Goal: Task Accomplishment & Management: Complete application form

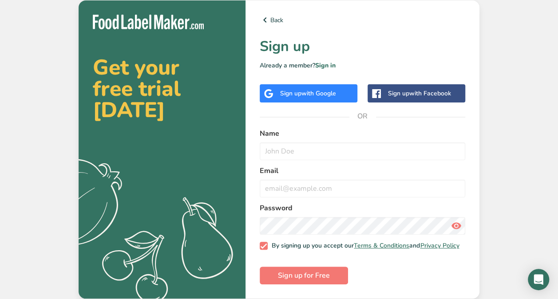
click at [329, 104] on div "Back Sign up Already a member? Sign in Sign up with Google Sign up with Faceboo…" at bounding box center [362, 149] width 234 height 298
click at [302, 84] on div "Sign up with Google" at bounding box center [309, 93] width 98 height 18
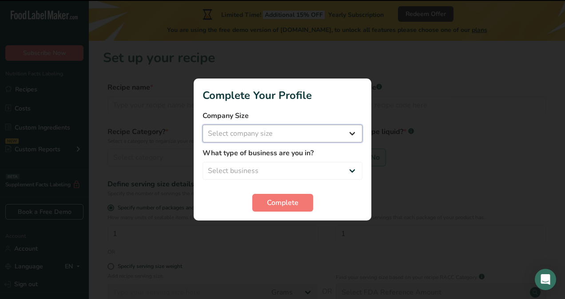
click at [271, 131] on select "Select company size Fewer than 10 Employees 10 to 50 Employees 51 to 500 Employ…" at bounding box center [282, 134] width 160 height 18
select select "1"
click at [202, 125] on select "Select company size Fewer than 10 Employees 10 to 50 Employees 51 to 500 Employ…" at bounding box center [282, 134] width 160 height 18
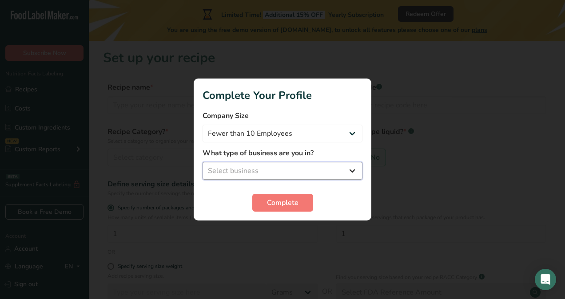
click at [256, 162] on select "Select business Packaged Food Manufacturer Restaurant & Cafe Bakery Meal Plans …" at bounding box center [282, 171] width 160 height 18
click at [253, 181] on form "Company Size Fewer than 10 Employees 10 to 50 Employees 51 to 500 Employees Ove…" at bounding box center [282, 161] width 160 height 101
click at [261, 172] on select "Select business Packaged Food Manufacturer Restaurant & Cafe Bakery Meal Plans …" at bounding box center [282, 171] width 160 height 18
select select "1"
click at [202, 162] on select "Select business Packaged Food Manufacturer Restaurant & Cafe Bakery Meal Plans …" at bounding box center [282, 171] width 160 height 18
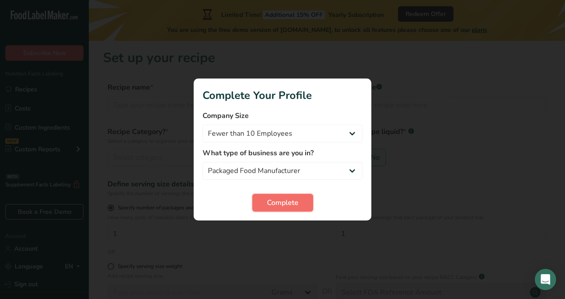
click at [272, 198] on span "Complete" at bounding box center [283, 203] width 32 height 11
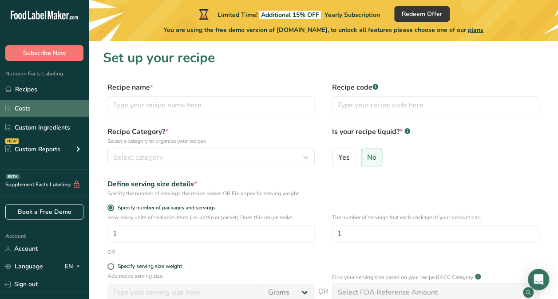
click at [42, 102] on link "Costs" at bounding box center [44, 108] width 89 height 17
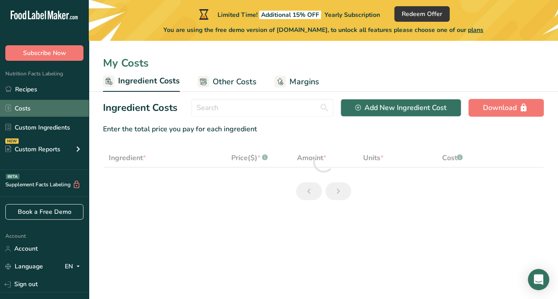
select select "1"
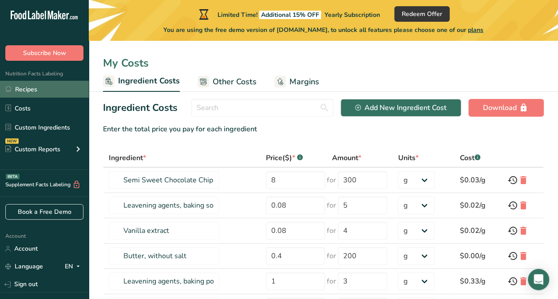
click at [55, 90] on link "Recipes" at bounding box center [44, 89] width 89 height 17
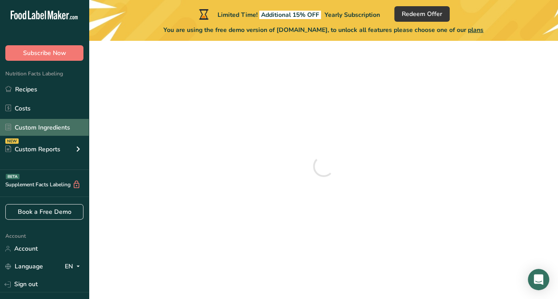
click at [54, 124] on link "Custom Ingredients" at bounding box center [44, 127] width 89 height 17
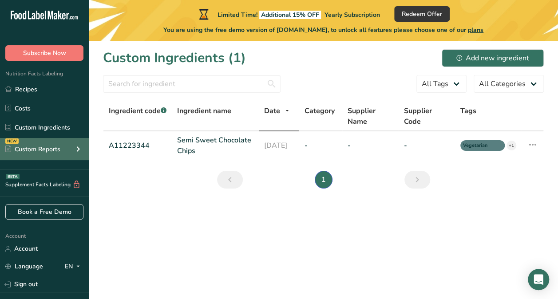
click at [59, 146] on div "Custom Reports" at bounding box center [32, 149] width 55 height 9
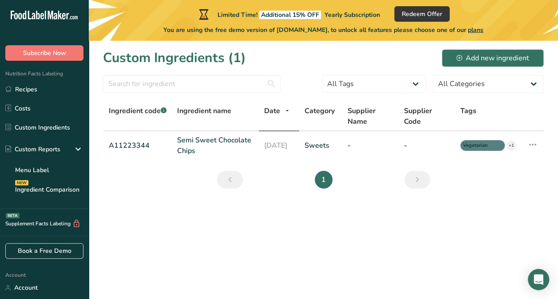
click at [45, 15] on icon at bounding box center [45, 15] width 1 height 9
click at [39, 89] on link "Recipes" at bounding box center [44, 89] width 89 height 17
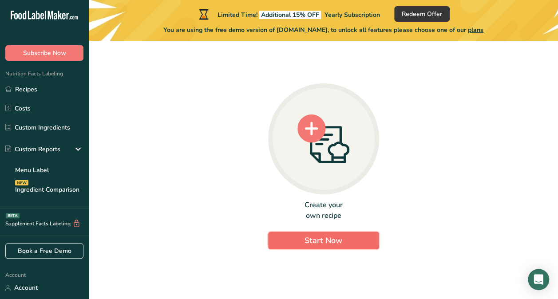
click at [337, 237] on span "Start Now" at bounding box center [324, 240] width 38 height 11
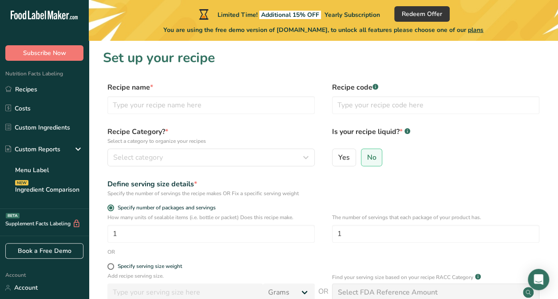
scroll to position [123, 0]
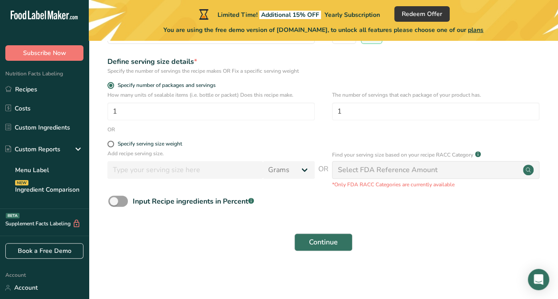
click at [396, 174] on div "Select FDA Reference Amount" at bounding box center [388, 170] width 100 height 11
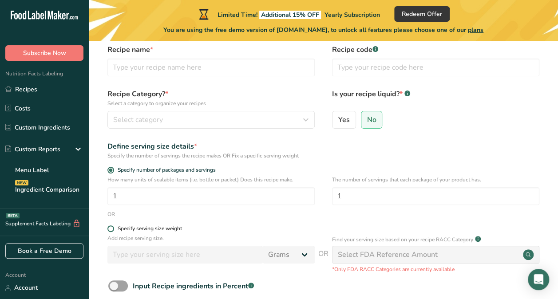
scroll to position [0, 0]
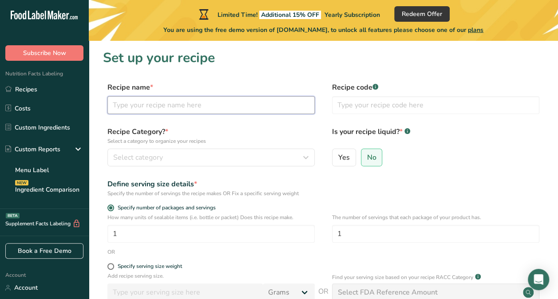
click at [208, 108] on input "text" at bounding box center [210, 105] width 207 height 18
type input "Canned APples"
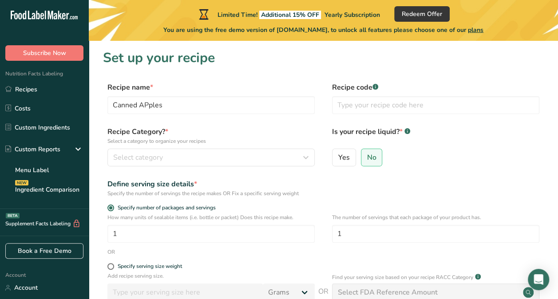
click at [211, 144] on p "Select a category to organize your recipes" at bounding box center [210, 141] width 207 height 8
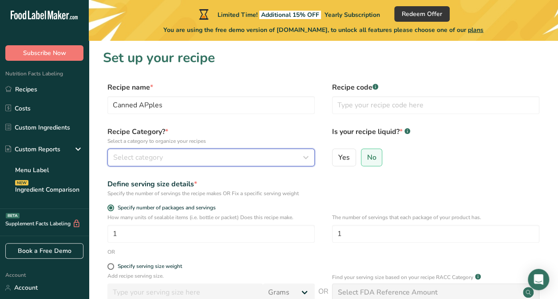
click at [197, 156] on div "Select category" at bounding box center [208, 157] width 190 height 11
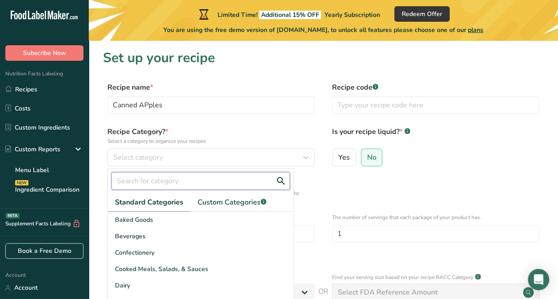
click at [170, 180] on input "text" at bounding box center [200, 181] width 178 height 18
type input "fruit"
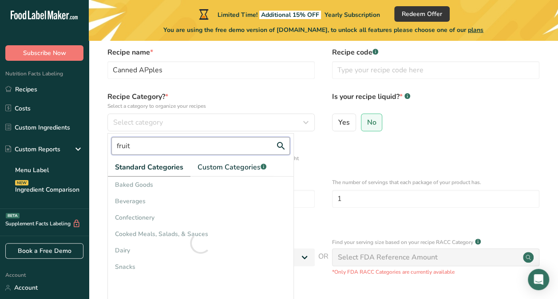
scroll to position [36, 0]
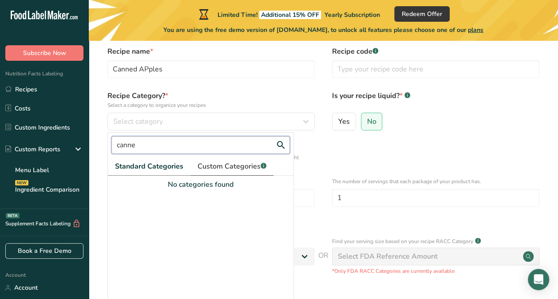
type input "canned"
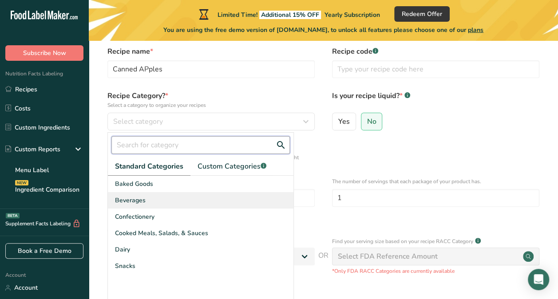
scroll to position [40, 0]
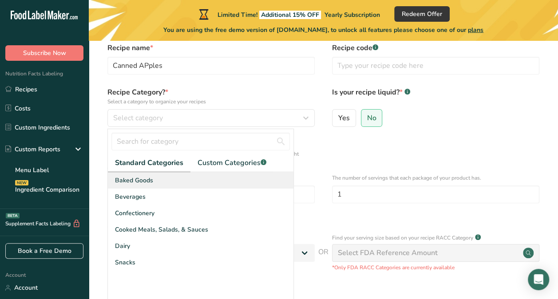
click at [148, 183] on span "Baked Goods" at bounding box center [134, 180] width 38 height 9
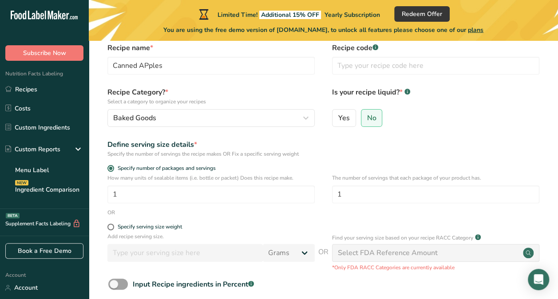
click at [374, 158] on form "Recipe name * Canned APples Recipe code .a-a{fill:#347362;}.b-a{fill:#fff;} Rec…" at bounding box center [323, 191] width 441 height 297
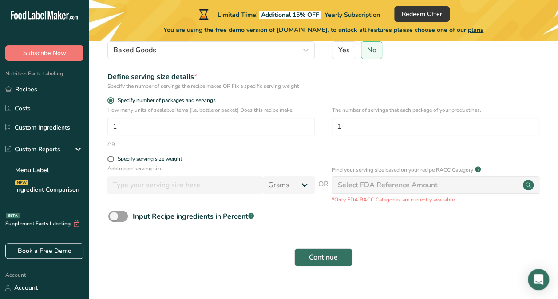
scroll to position [108, 0]
click at [342, 254] on button "Continue" at bounding box center [323, 257] width 58 height 18
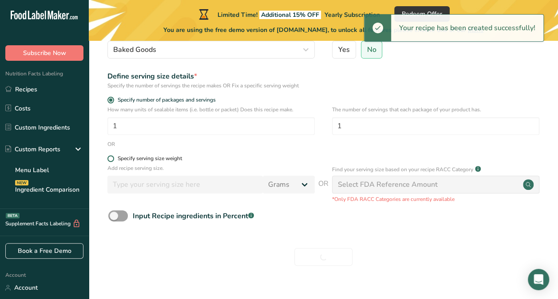
click at [146, 159] on div "Specify serving size weight" at bounding box center [150, 158] width 64 height 7
click at [113, 159] on input "Specify serving size weight" at bounding box center [110, 159] width 6 height 6
radio input "true"
radio input "false"
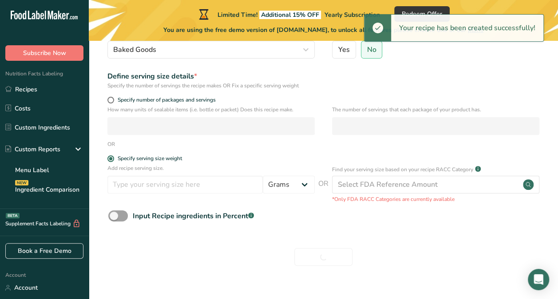
click at [157, 104] on div "Specify number of packages and servings" at bounding box center [210, 101] width 207 height 9
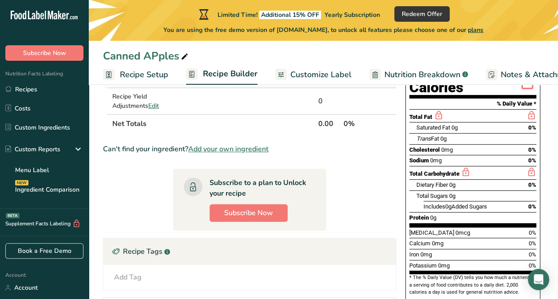
scroll to position [209, 0]
